Goal: Browse casually

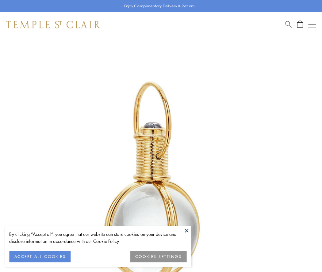
scroll to position [160, 0]
